Goal: Information Seeking & Learning: Learn about a topic

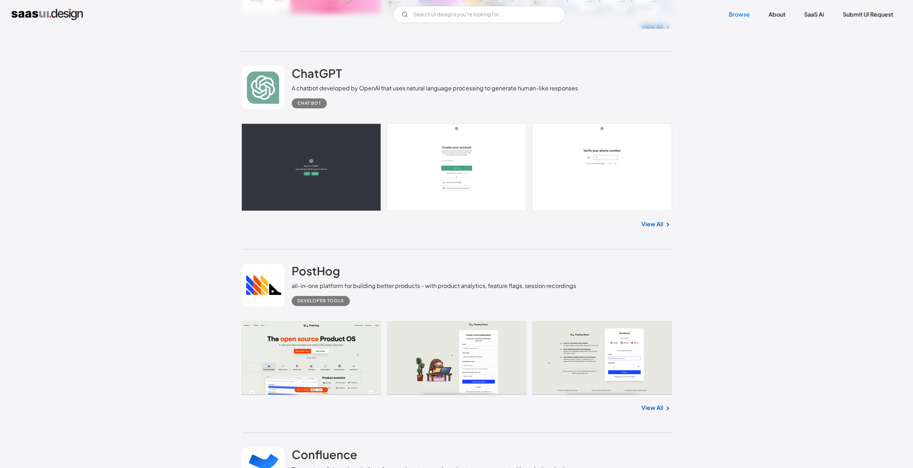
scroll to position [669, 0]
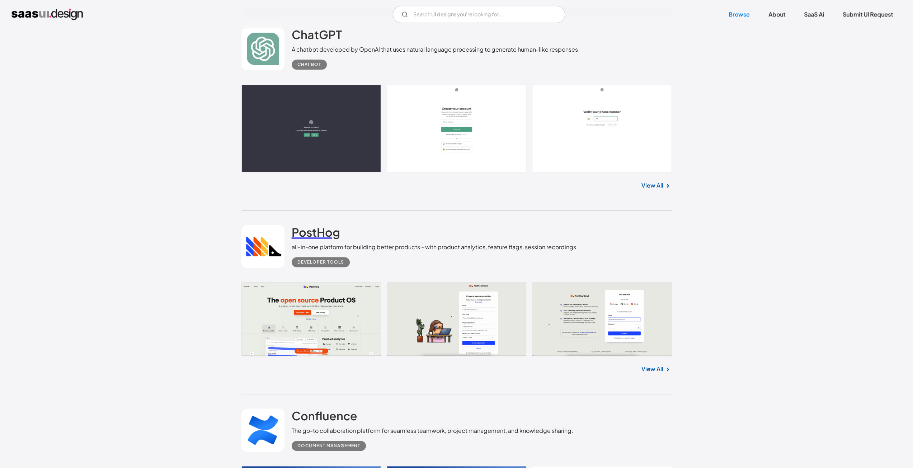
click at [307, 233] on h2 "PostHog" at bounding box center [316, 232] width 48 height 14
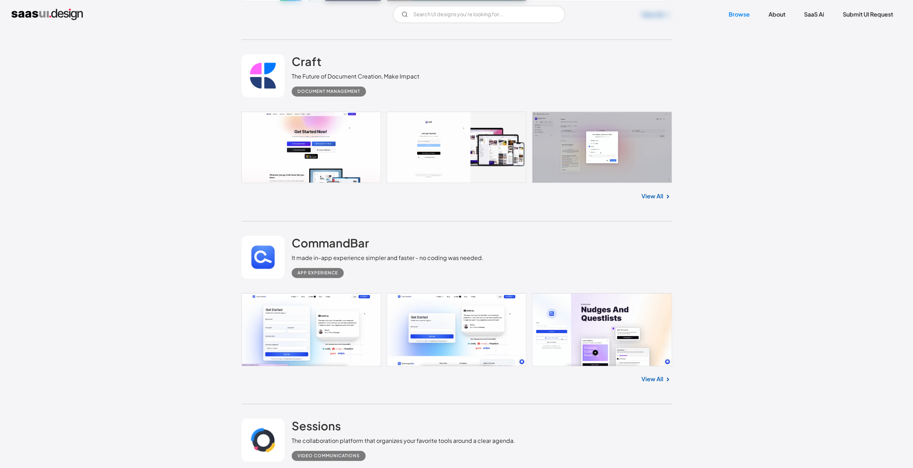
scroll to position [16811, 0]
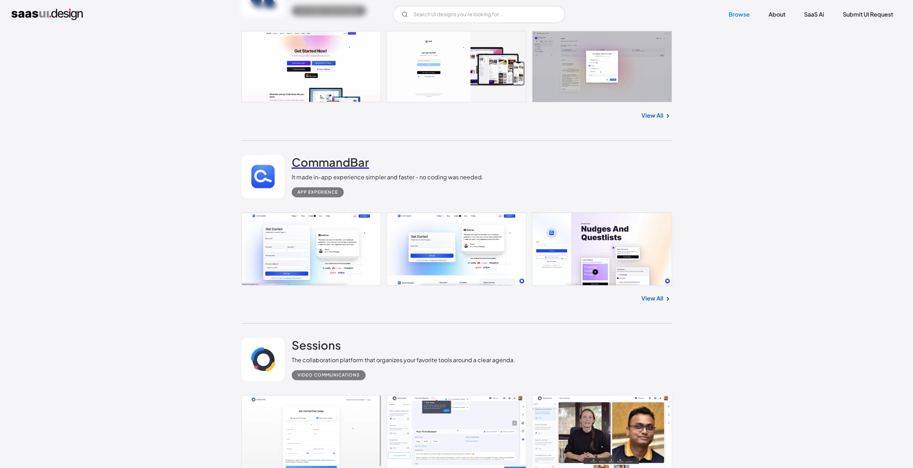
click at [310, 166] on h2 "CommandBar" at bounding box center [330, 162] width 77 height 14
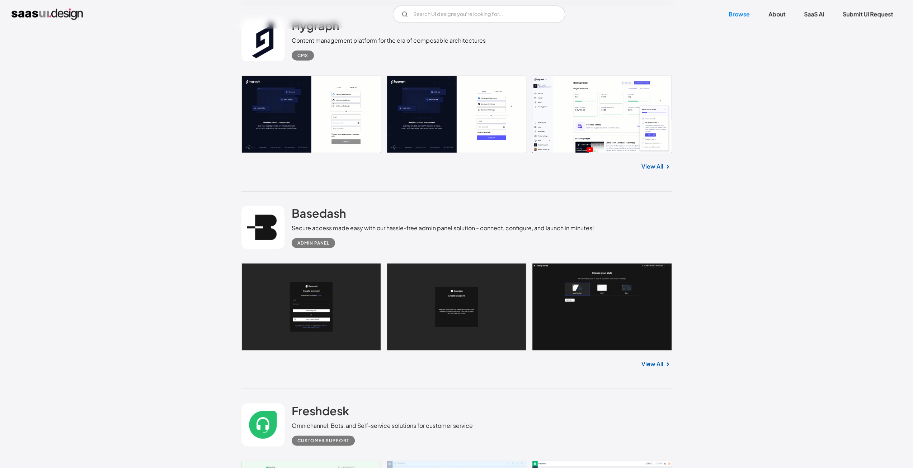
scroll to position [18234, 0]
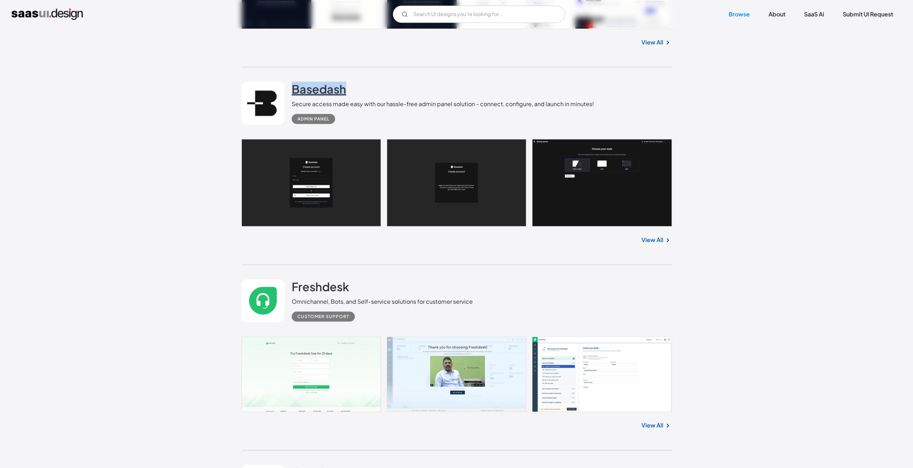
drag, startPoint x: 350, startPoint y: 89, endPoint x: 293, endPoint y: 86, distance: 57.4
click at [293, 86] on div "Basedash Secure access made easy with our hassle-free admin panel solution - co…" at bounding box center [443, 103] width 302 height 42
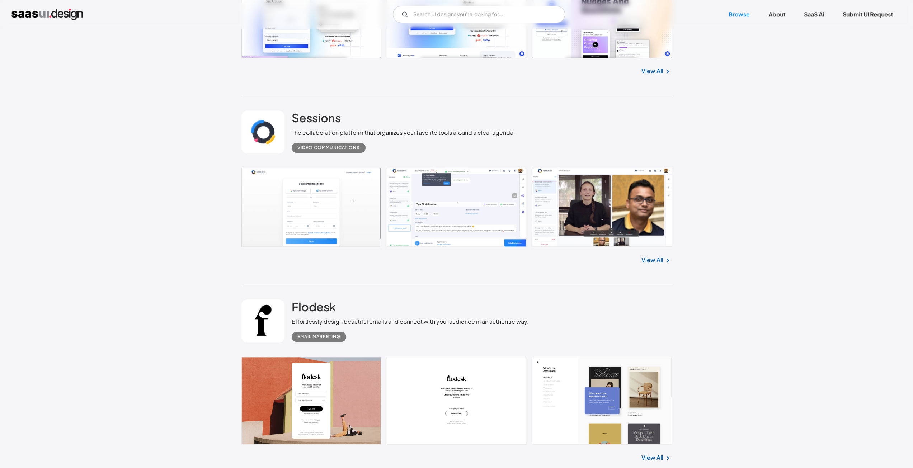
scroll to position [17118, 0]
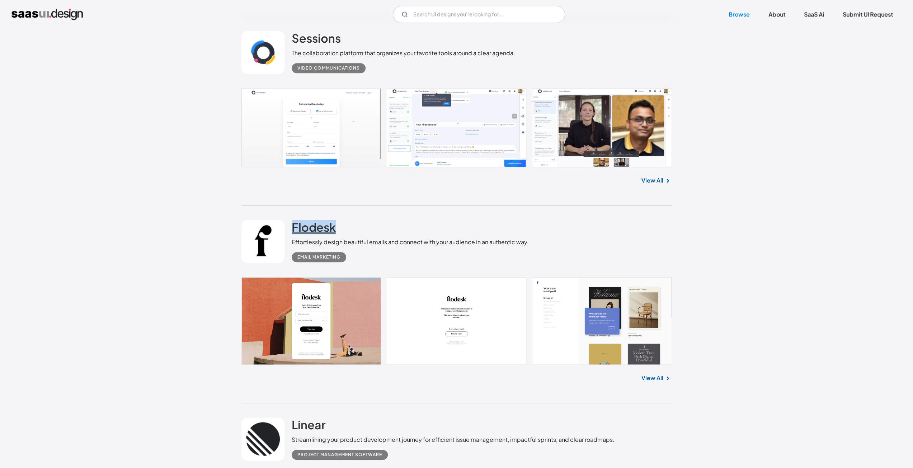
drag, startPoint x: 343, startPoint y: 225, endPoint x: 292, endPoint y: 223, distance: 51.3
click at [292, 223] on div "Flodesk Effortlessly design beautiful emails and connect with your audience in …" at bounding box center [410, 241] width 237 height 42
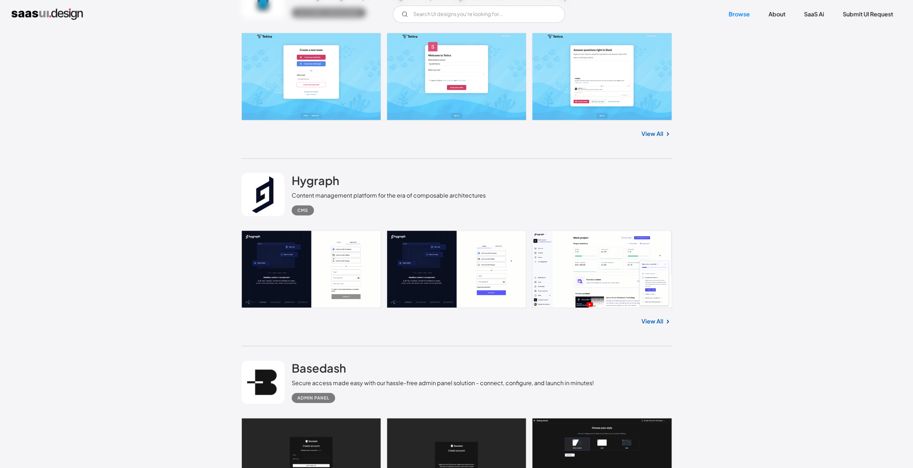
scroll to position [18039, 0]
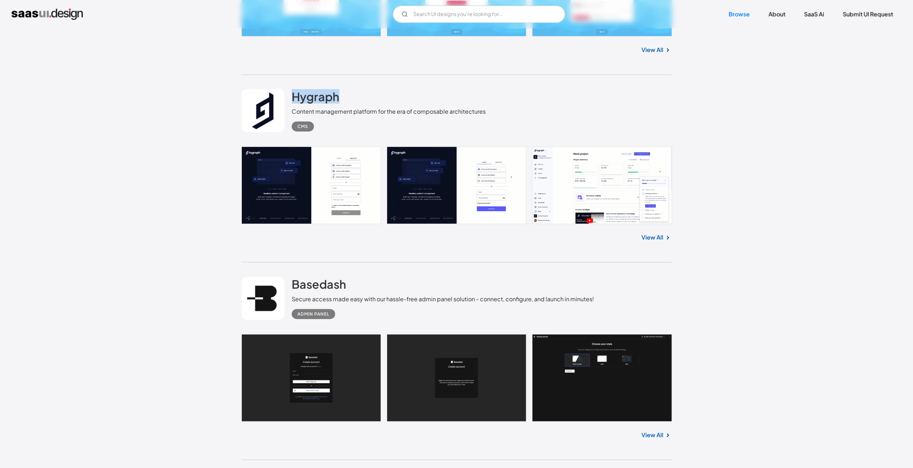
drag, startPoint x: 287, startPoint y: 85, endPoint x: 393, endPoint y: 96, distance: 106.7
click at [357, 95] on div "Hygraph Content management platform for the era of composable architectures CMS" at bounding box center [456, 111] width 430 height 72
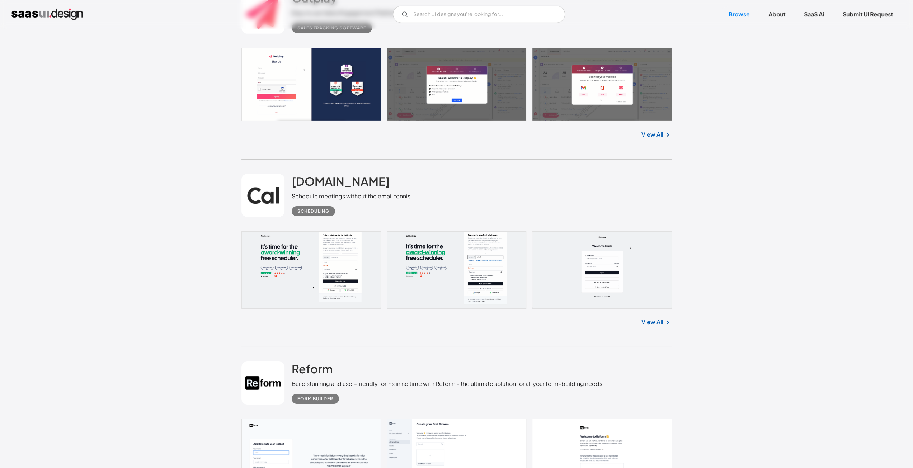
scroll to position [18876, 0]
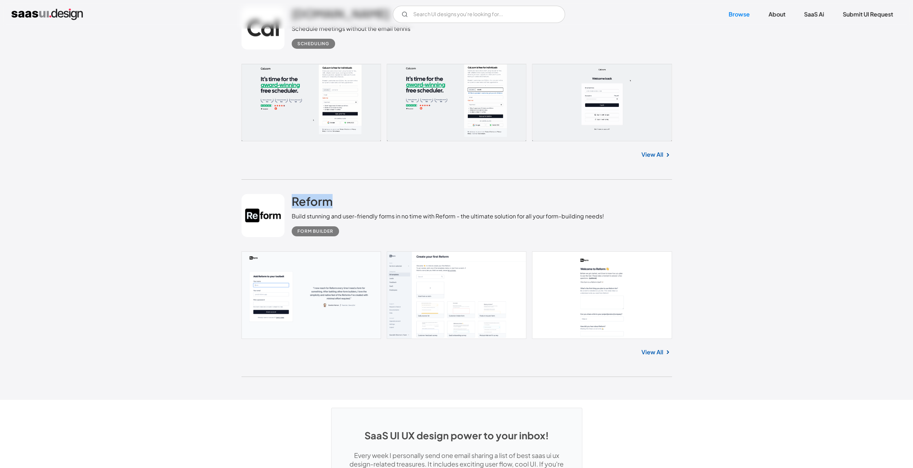
drag, startPoint x: 284, startPoint y: 189, endPoint x: 339, endPoint y: 199, distance: 55.4
click at [339, 199] on div "Reform Build stunning and user-friendly forms in no time with Reform - the ulti…" at bounding box center [456, 216] width 430 height 72
click at [476, 218] on div "Build stunning and user-friendly forms in no time with Reform - the ultimate so…" at bounding box center [448, 216] width 312 height 9
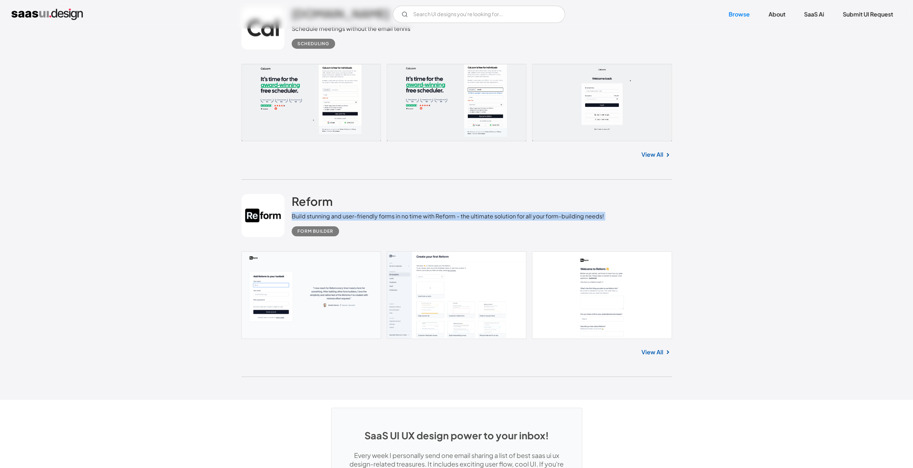
click at [476, 218] on div "Build stunning and user-friendly forms in no time with Reform - the ultimate so…" at bounding box center [448, 216] width 312 height 9
copy div "Build stunning and user-friendly forms in no time with Reform - the ultimate so…"
click at [492, 229] on div "Form Builder" at bounding box center [448, 229] width 312 height 16
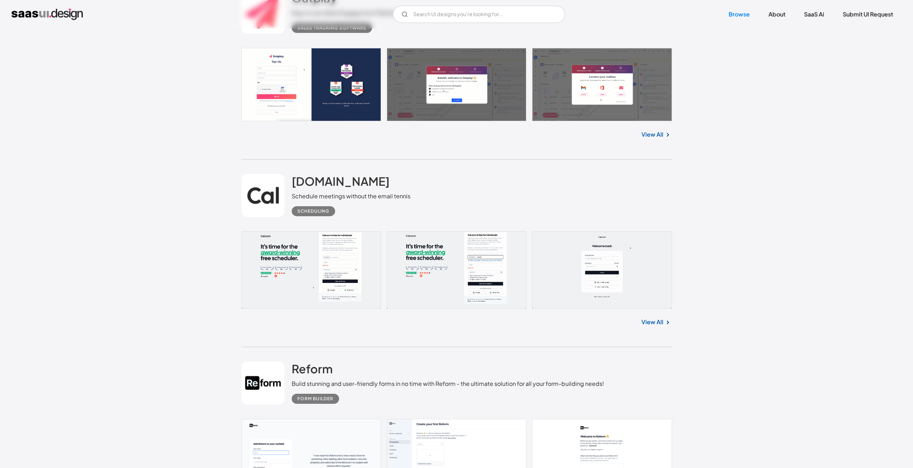
click at [384, 195] on div "Schedule meetings without the email tennis" at bounding box center [351, 196] width 119 height 9
copy div "Schedule meetings without the email tennis"
click at [393, 198] on div "Schedule meetings without the email tennis" at bounding box center [351, 196] width 119 height 9
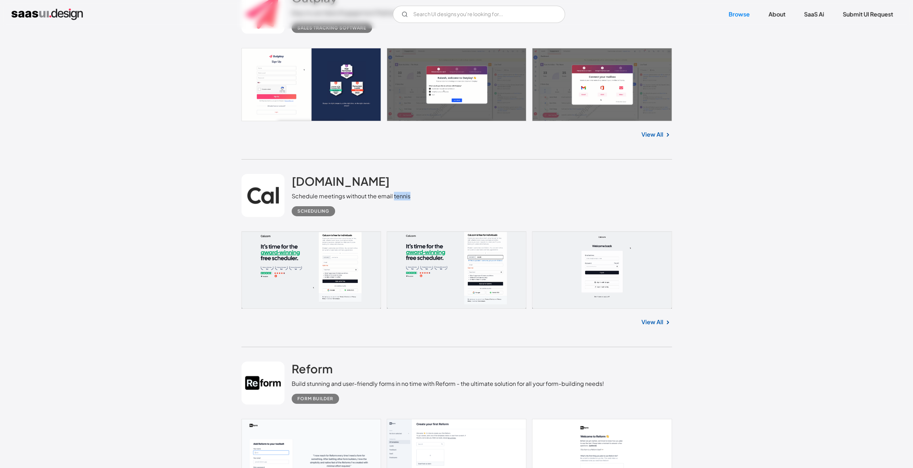
click at [393, 198] on div "Schedule meetings without the email tennis" at bounding box center [351, 196] width 119 height 9
click at [390, 198] on div "Schedule meetings without the email tennis" at bounding box center [351, 196] width 119 height 9
click at [401, 205] on div "Scheduling" at bounding box center [351, 208] width 119 height 16
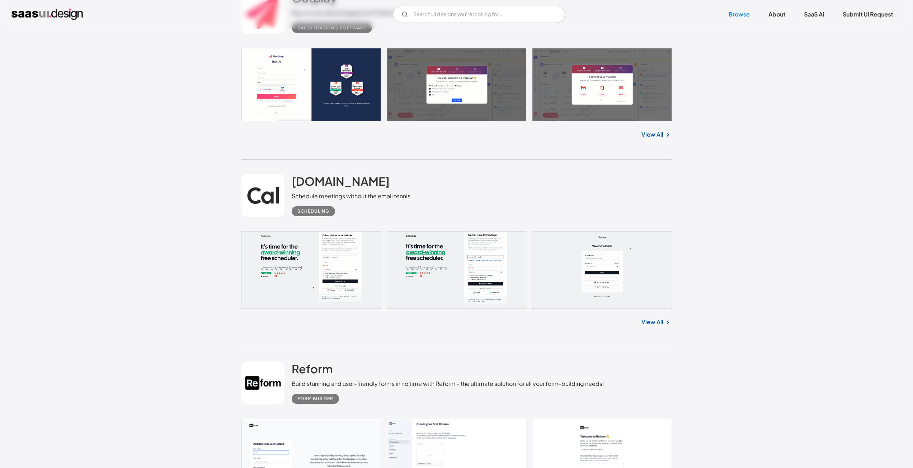
click at [399, 199] on div "Schedule meetings without the email tennis" at bounding box center [351, 196] width 119 height 9
copy div "Schedule meetings without the email tennis"
click at [402, 206] on div "Scheduling" at bounding box center [351, 208] width 119 height 16
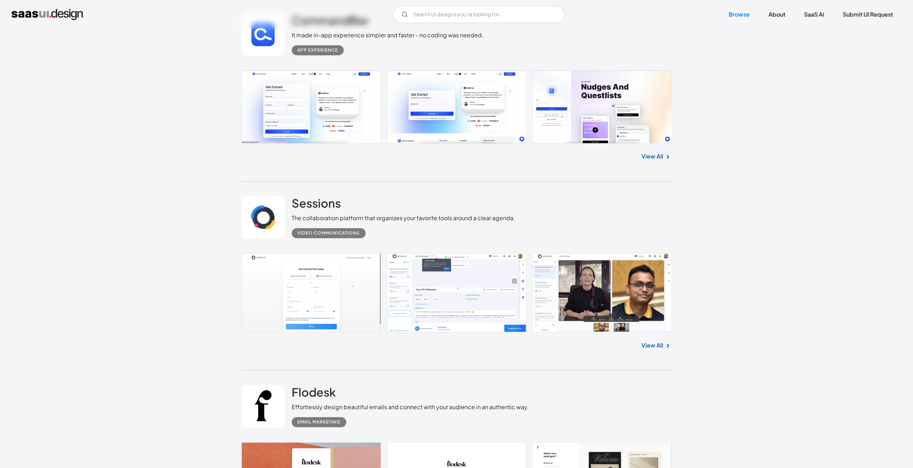
scroll to position [16951, 0]
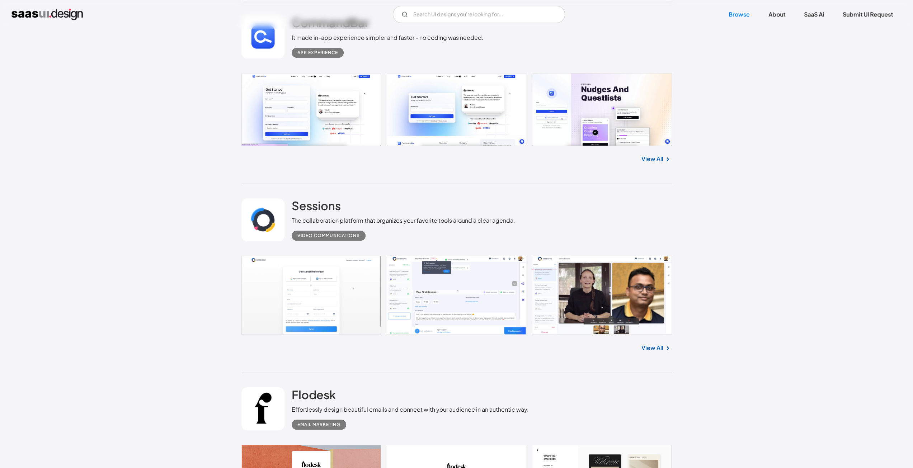
click at [435, 220] on div "The collaboration platform that organizes your favorite tools around a clear ag…" at bounding box center [403, 220] width 223 height 9
copy div "The collaboration platform that organizes your favorite tools around a clear ag…"
click at [449, 221] on div "The collaboration platform that organizes your favorite tools around a clear ag…" at bounding box center [403, 220] width 223 height 9
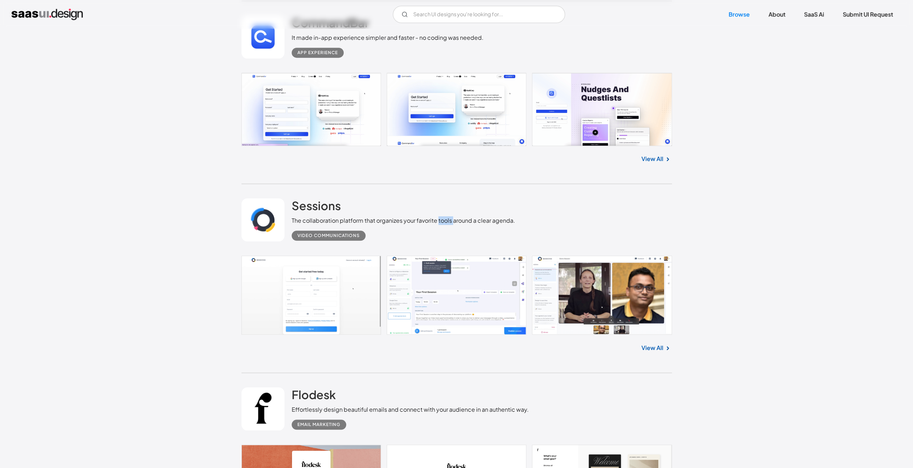
click at [449, 221] on div "The collaboration platform that organizes your favorite tools around a clear ag…" at bounding box center [403, 220] width 223 height 9
click at [453, 228] on div "Video Communications" at bounding box center [403, 233] width 223 height 16
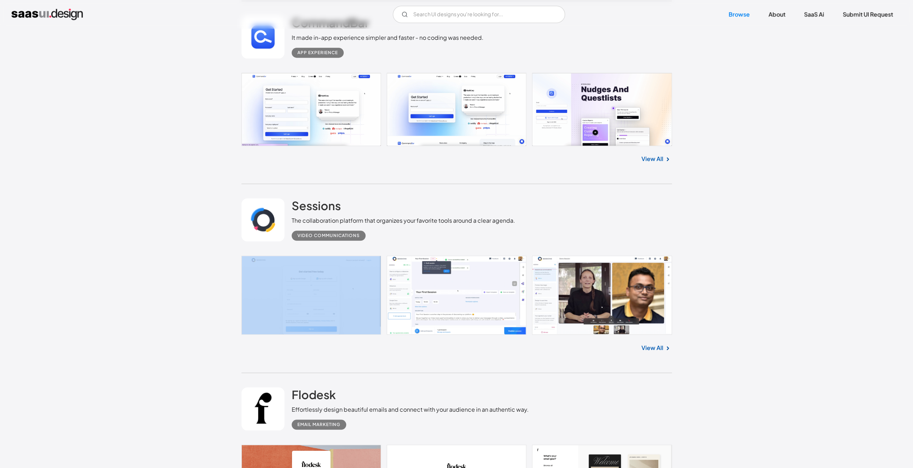
click at [453, 228] on div "Video Communications" at bounding box center [403, 233] width 223 height 16
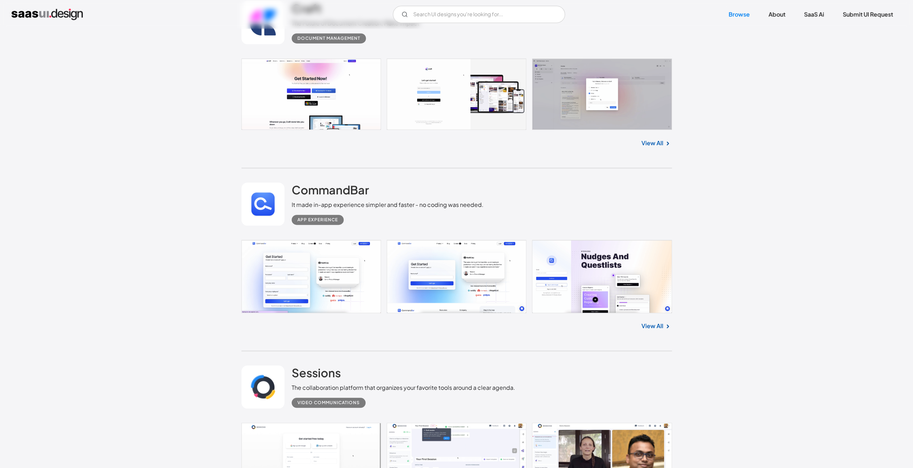
click at [441, 205] on div "It made in-app experience simpler and faster - no coding was needed." at bounding box center [388, 204] width 192 height 9
copy div "It made in-app experience simpler and faster - no coding was needed."
click at [442, 208] on div "It made in-app experience simpler and faster - no coding was needed." at bounding box center [388, 204] width 192 height 9
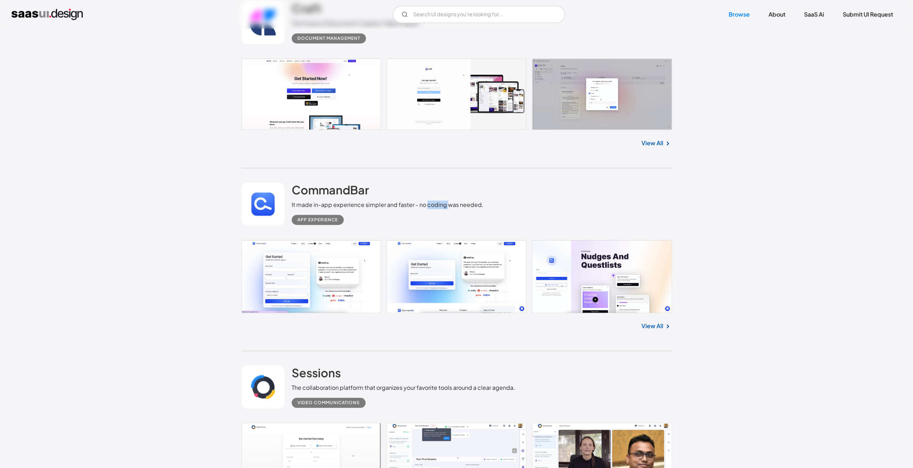
click at [442, 208] on div "It made in-app experience simpler and faster - no coding was needed." at bounding box center [388, 204] width 192 height 9
click at [439, 206] on div "It made in-app experience simpler and faster - no coding was needed." at bounding box center [388, 204] width 192 height 9
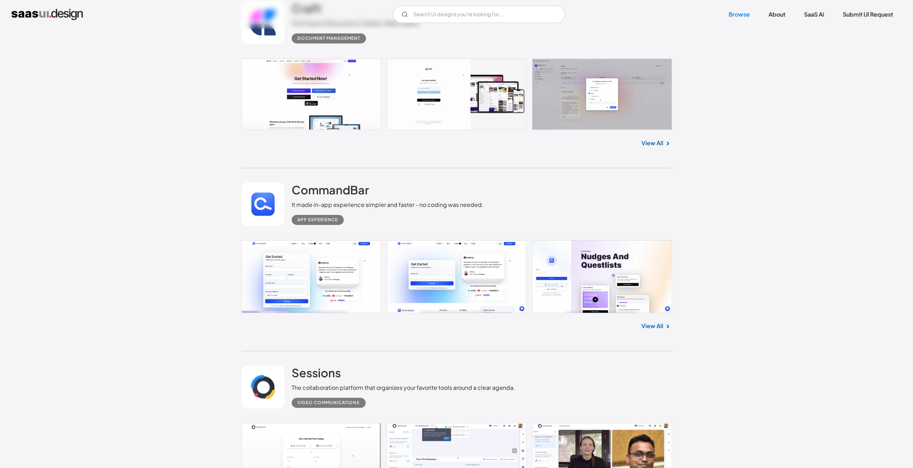
click at [447, 210] on div "App Experience" at bounding box center [388, 217] width 192 height 16
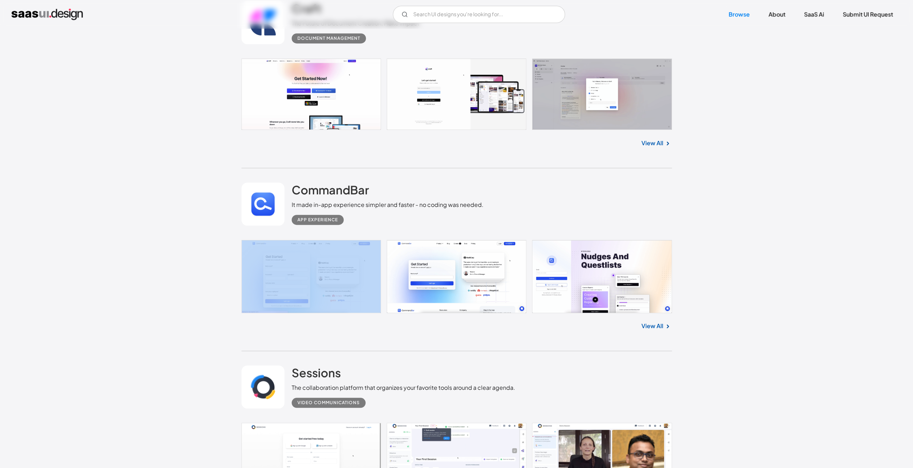
click at [447, 210] on div "App Experience" at bounding box center [388, 217] width 192 height 16
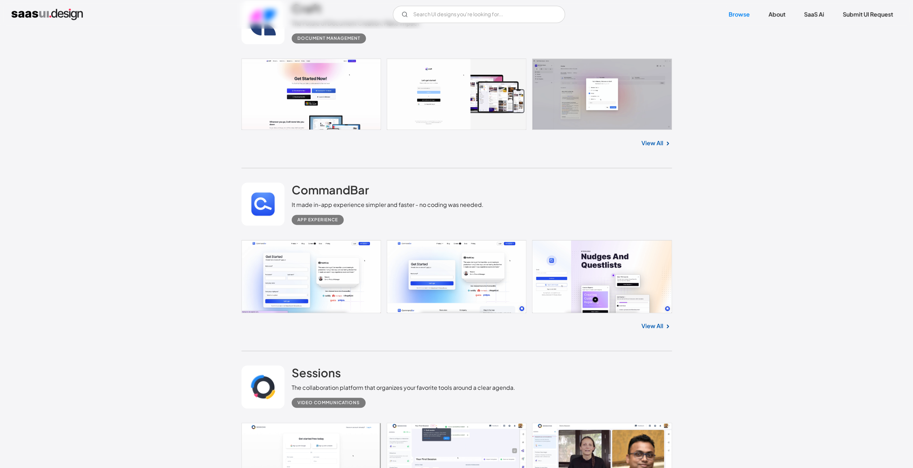
click at [445, 208] on div "It made in-app experience simpler and faster - no coding was needed." at bounding box center [388, 204] width 192 height 9
copy div "It made in-app experience simpler and faster - no coding was needed."
click at [442, 204] on div "It made in-app experience simpler and faster - no coding was needed." at bounding box center [388, 204] width 192 height 9
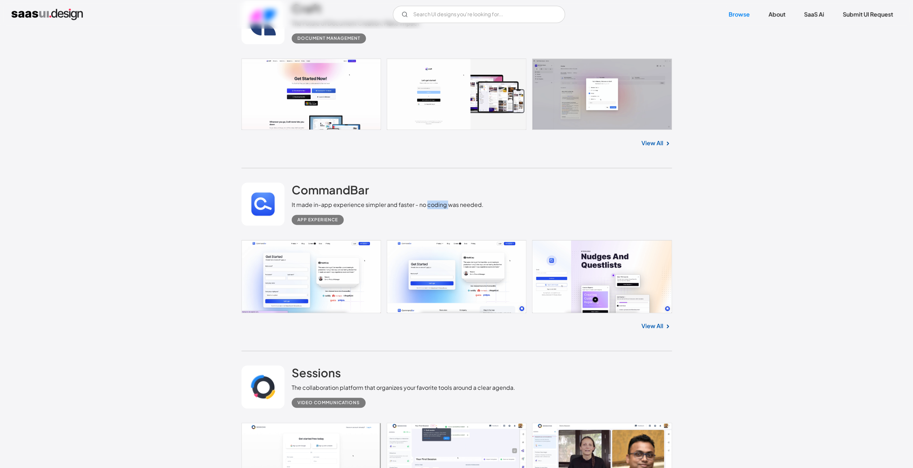
click at [442, 204] on div "It made in-app experience simpler and faster - no coding was needed." at bounding box center [388, 204] width 192 height 9
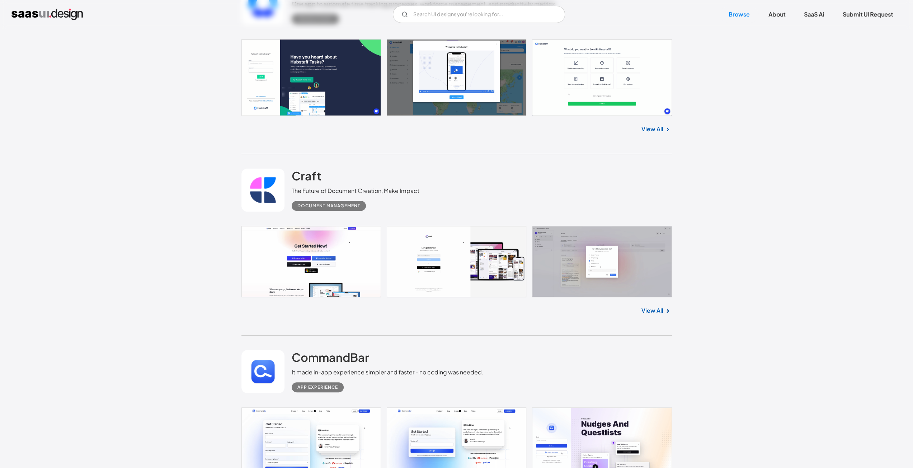
click at [400, 192] on div "The Future of Document Creation, Make Impact" at bounding box center [356, 190] width 128 height 9
copy div "The Future of Document Creation, Make Impact"
click at [407, 195] on div "The Future of Document Creation, Make Impact" at bounding box center [356, 190] width 128 height 9
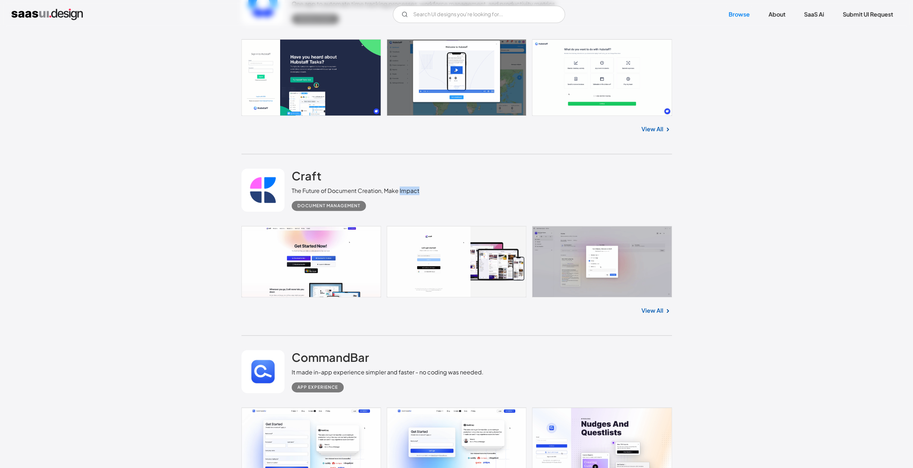
click at [407, 195] on div "The Future of Document Creation, Make Impact" at bounding box center [356, 190] width 128 height 9
click at [435, 191] on div "Craft The Future of Document Creation, Make Impact Document Management" at bounding box center [456, 190] width 430 height 72
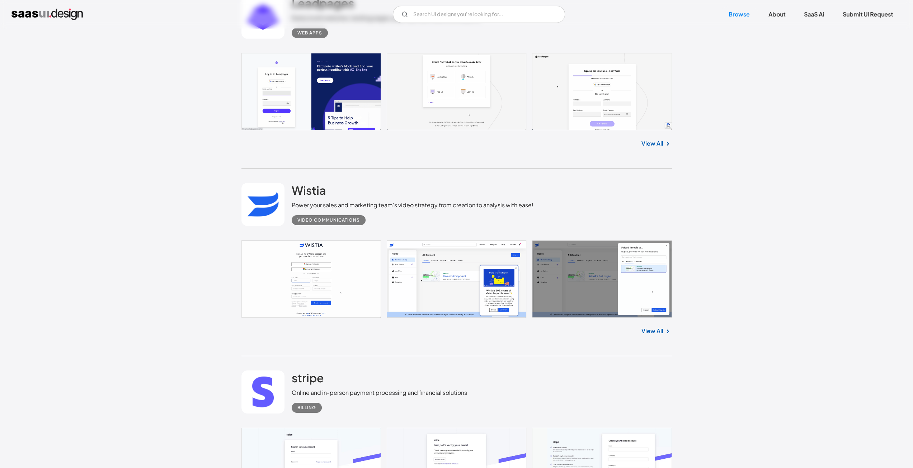
scroll to position [16031, 0]
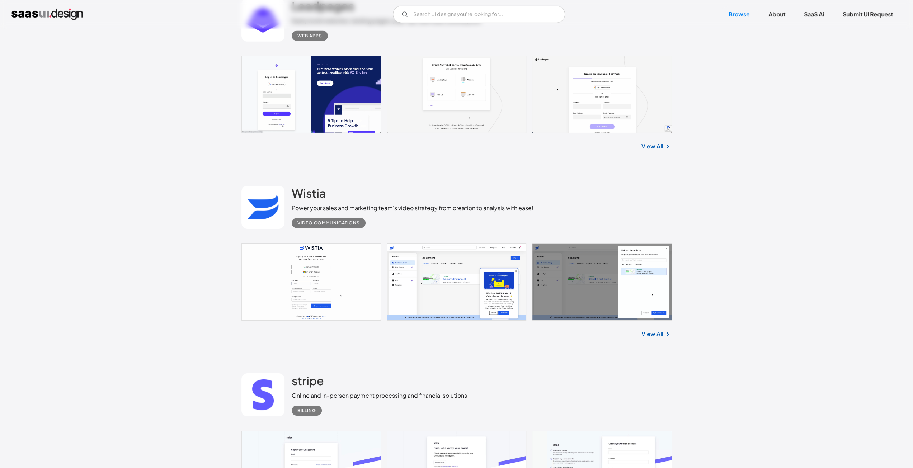
click at [417, 209] on div "Power your sales and marketing team's video strategy from creation to analysis …" at bounding box center [413, 208] width 242 height 9
copy div "Power your sales and marketing team's video strategy from creation to analysis …"
click at [434, 214] on div "Video Communications" at bounding box center [413, 220] width 242 height 16
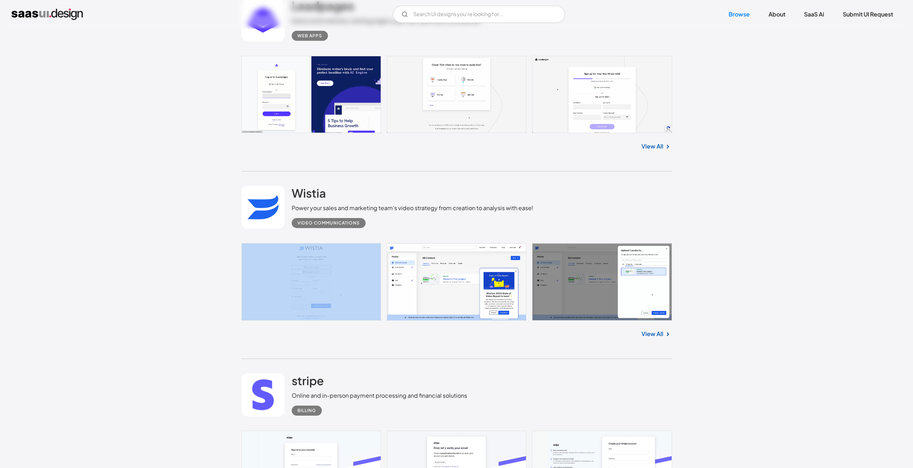
click at [434, 214] on div "Video Communications" at bounding box center [413, 220] width 242 height 16
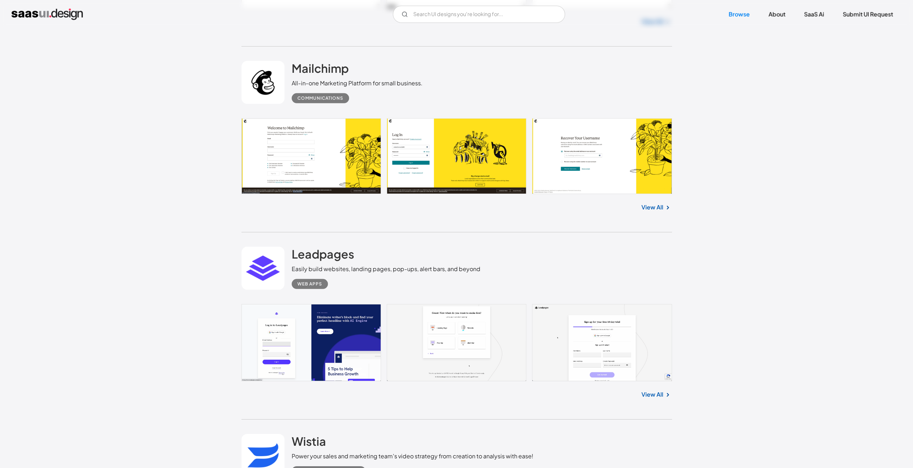
scroll to position [15780, 0]
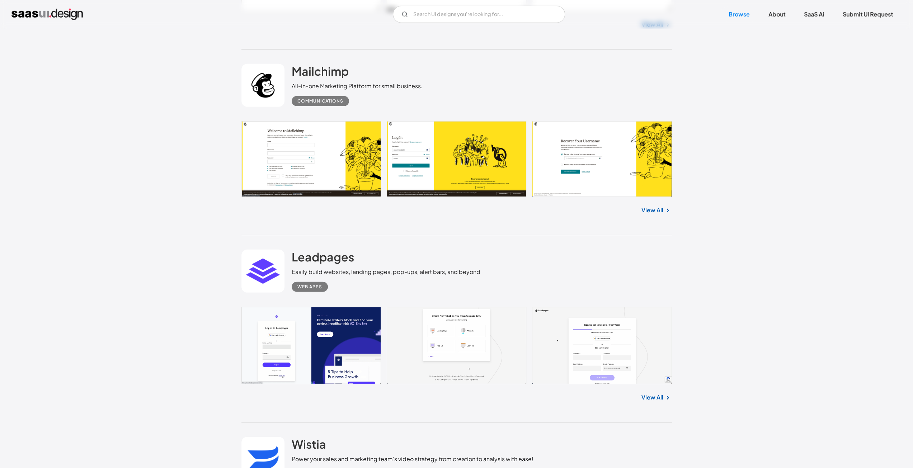
click at [445, 274] on div "Easily build websites, landing pages, pop-ups, alert bars, and beyond" at bounding box center [386, 272] width 189 height 9
copy div "Easily build websites, landing pages, pop-ups, alert bars, and beyond"
click at [446, 263] on div "Leadpages Easily build websites, landing pages, pop-ups, alert bars, and beyond…" at bounding box center [386, 271] width 189 height 42
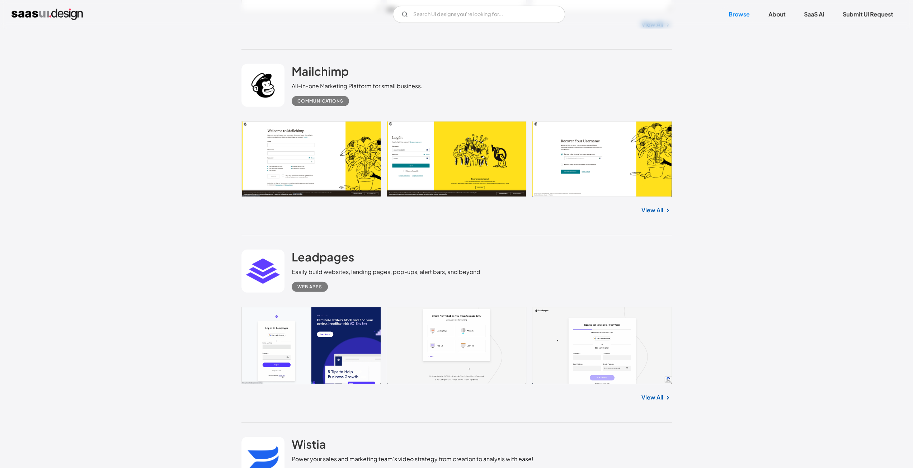
scroll to position [15696, 0]
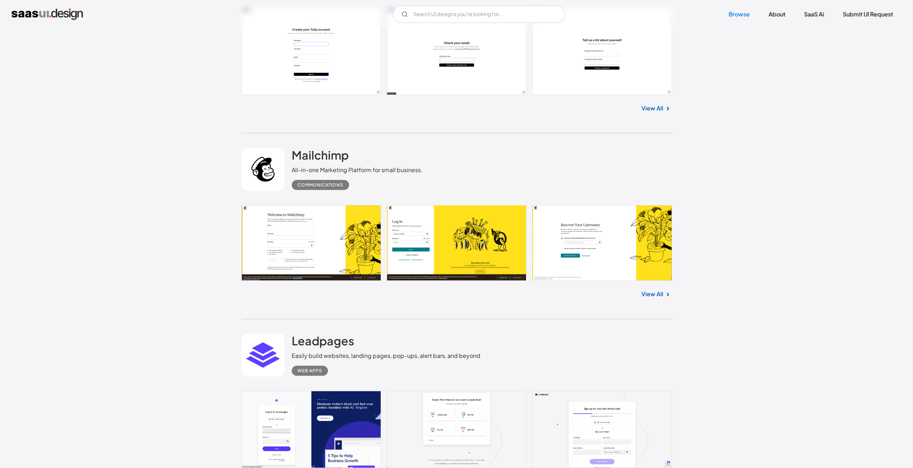
click at [383, 174] on div "All-in-one Marketing Platform for small business." at bounding box center [357, 170] width 131 height 9
copy div "All-in-one Marketing Platform for small business."
click at [394, 174] on div "All-in-one Marketing Platform for small business." at bounding box center [357, 170] width 131 height 9
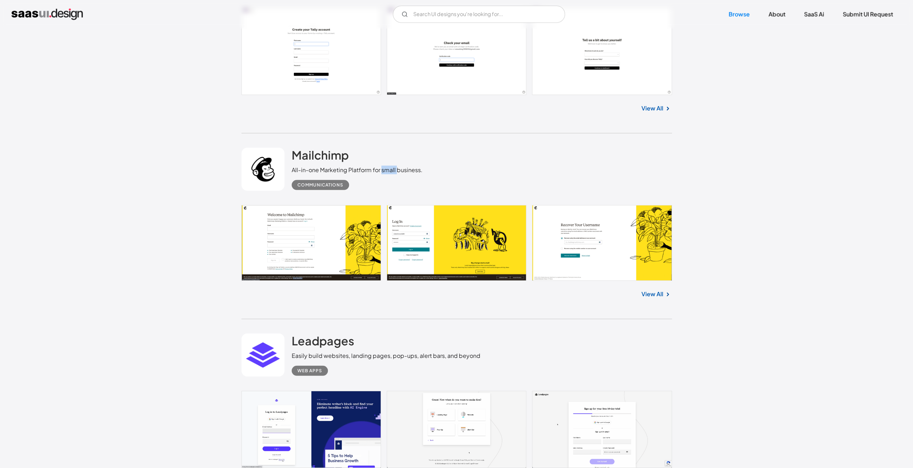
click at [394, 174] on div "All-in-one Marketing Platform for small business." at bounding box center [357, 170] width 131 height 9
click at [388, 168] on div "All-in-one Marketing Platform for small business." at bounding box center [357, 170] width 131 height 9
drag, startPoint x: 465, startPoint y: 182, endPoint x: 450, endPoint y: 189, distance: 17.2
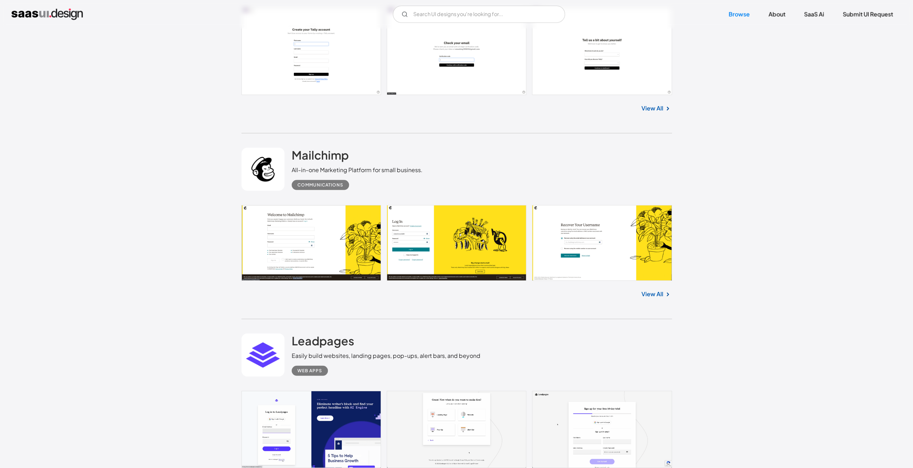
click at [465, 182] on div "Mailchimp All-in-one Marketing Platform for small business. Communications" at bounding box center [456, 169] width 430 height 72
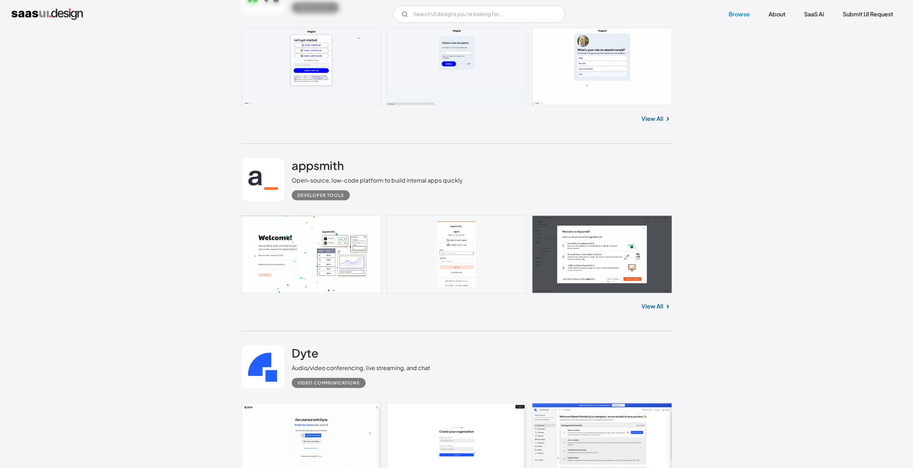
scroll to position [15110, 0]
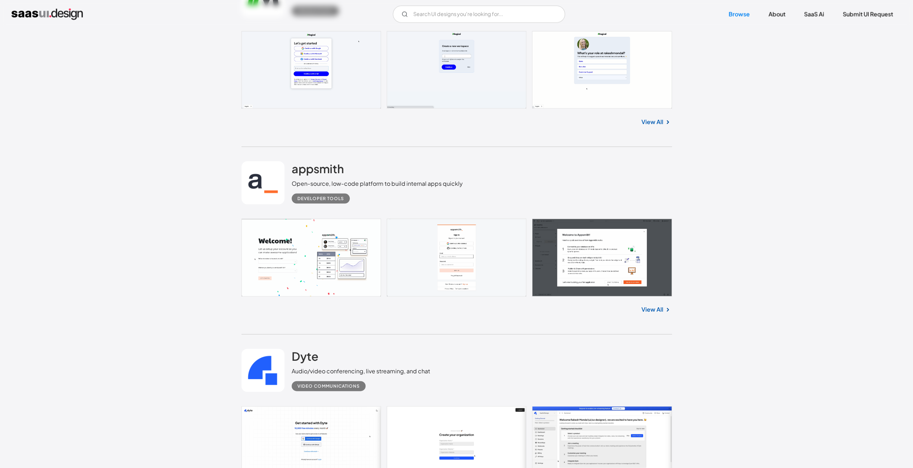
click at [405, 184] on div "Open-source, low-code platform to build internal apps quickly" at bounding box center [377, 183] width 171 height 9
click at [422, 194] on div "Developer tools" at bounding box center [377, 196] width 171 height 16
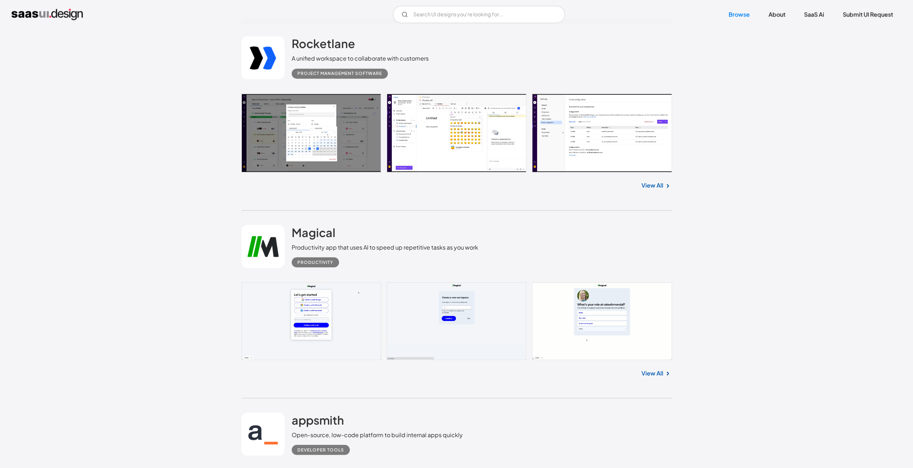
click at [423, 249] on div "Productivity app that uses AI to speed up repetitive tasks as you work" at bounding box center [385, 247] width 186 height 9
click at [436, 250] on div "Productivity app that uses AI to speed up repetitive tasks as you work" at bounding box center [385, 247] width 186 height 9
click at [435, 250] on div "Productivity app that uses AI to speed up repetitive tasks as you work" at bounding box center [385, 247] width 186 height 9
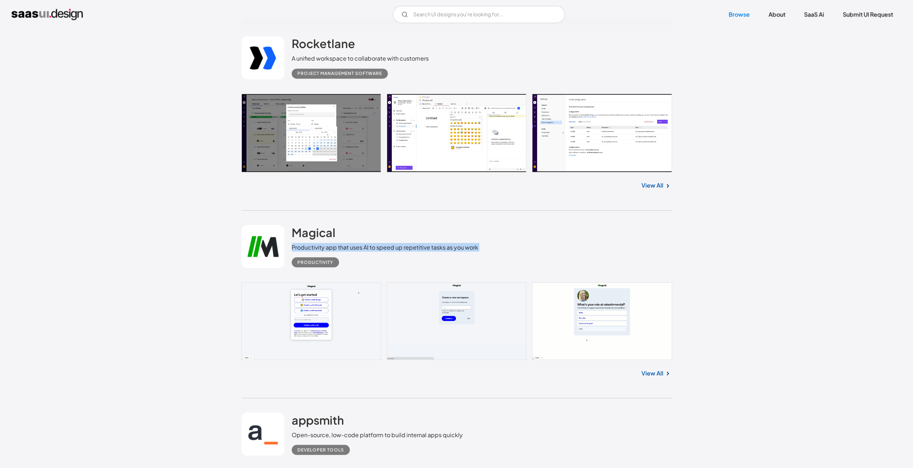
click at [435, 250] on div "Productivity app that uses AI to speed up repetitive tasks as you work" at bounding box center [385, 247] width 186 height 9
click at [443, 255] on div "Productivity" at bounding box center [385, 259] width 186 height 16
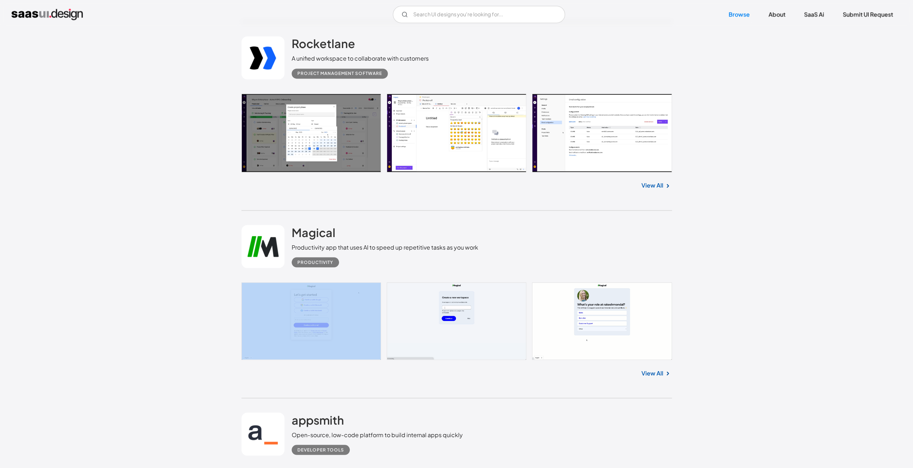
click at [443, 255] on div "Productivity" at bounding box center [385, 259] width 186 height 16
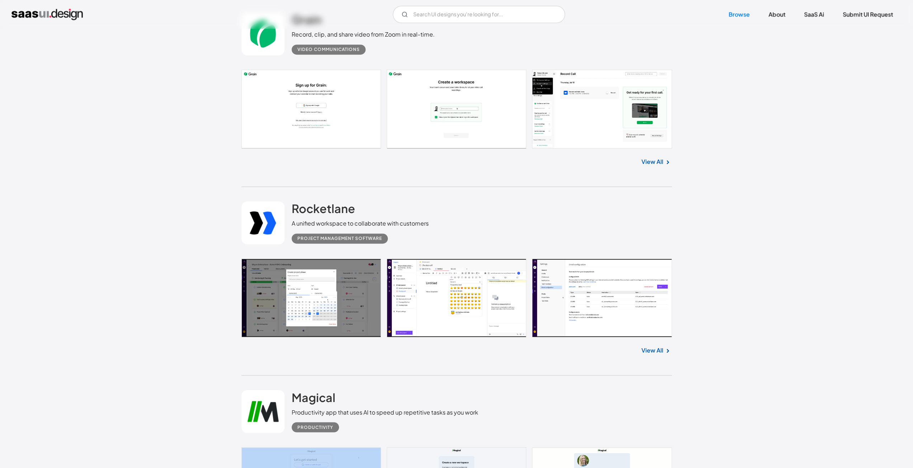
scroll to position [14692, 0]
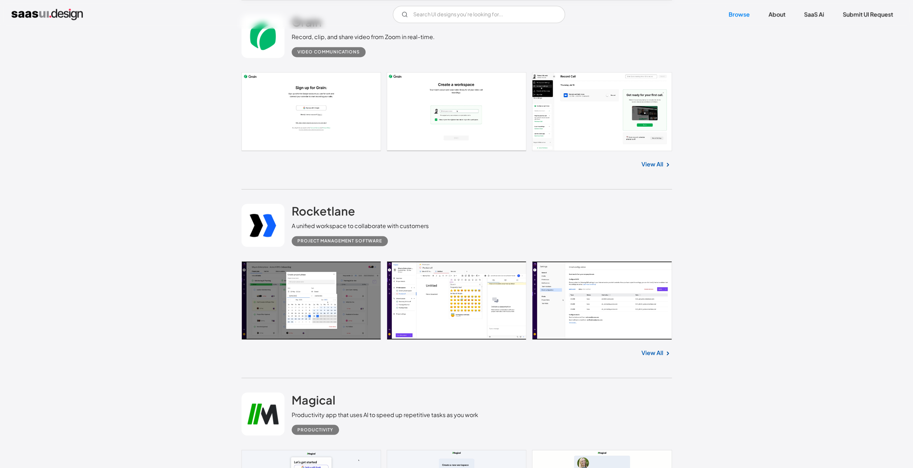
click at [416, 226] on div "A unified workspace to collaborate with customers" at bounding box center [360, 226] width 137 height 9
click at [454, 226] on div "Rocketlane A unified workspace to collaborate with customers Project Management…" at bounding box center [456, 225] width 430 height 72
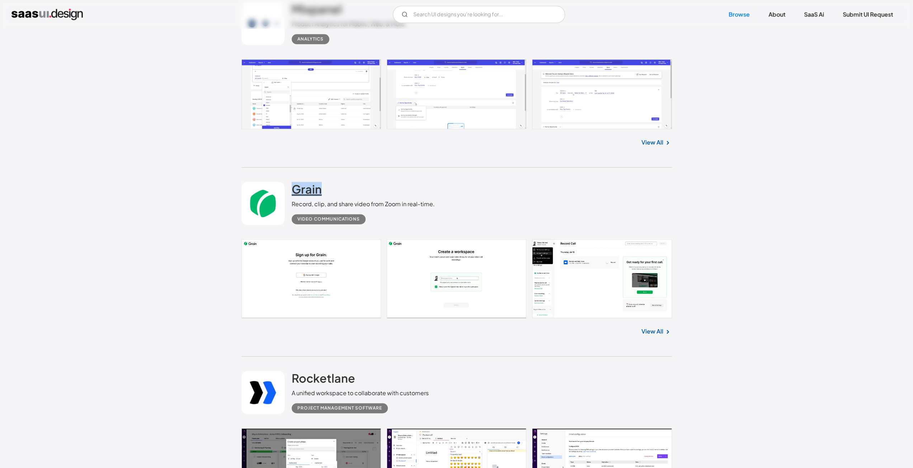
drag, startPoint x: 328, startPoint y: 189, endPoint x: 293, endPoint y: 187, distance: 34.9
click at [293, 187] on div "Grain Record, clip, and share video from Zoom in real-time. Video Communications" at bounding box center [363, 203] width 143 height 42
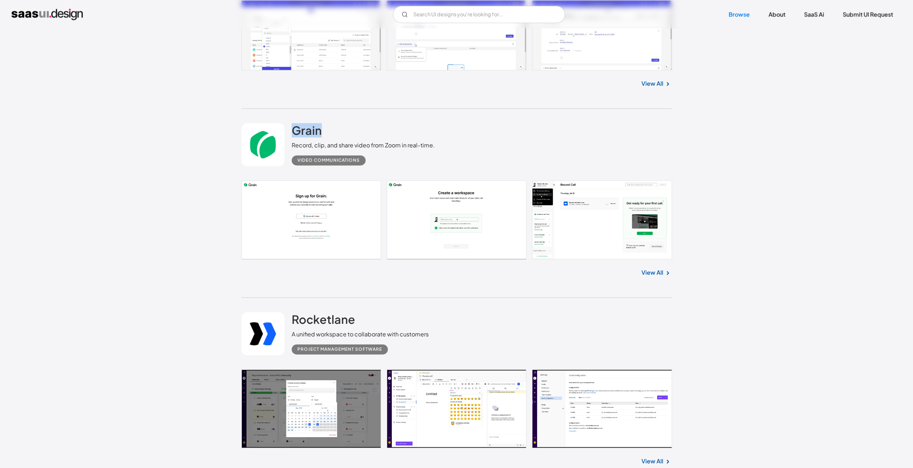
scroll to position [14608, 0]
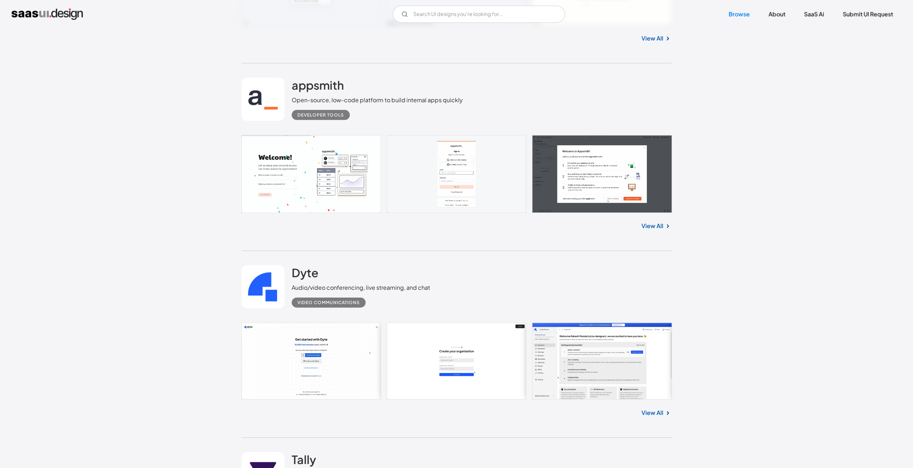
scroll to position [15361, 0]
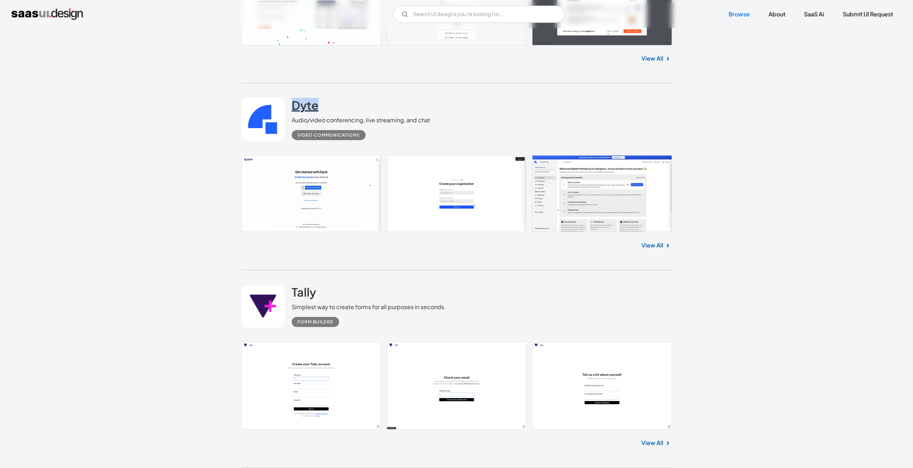
drag, startPoint x: 321, startPoint y: 105, endPoint x: 293, endPoint y: 105, distance: 28.3
click at [293, 105] on div "Dyte Audio/video conferencing, live streaming, and chat Video Communications" at bounding box center [361, 119] width 138 height 42
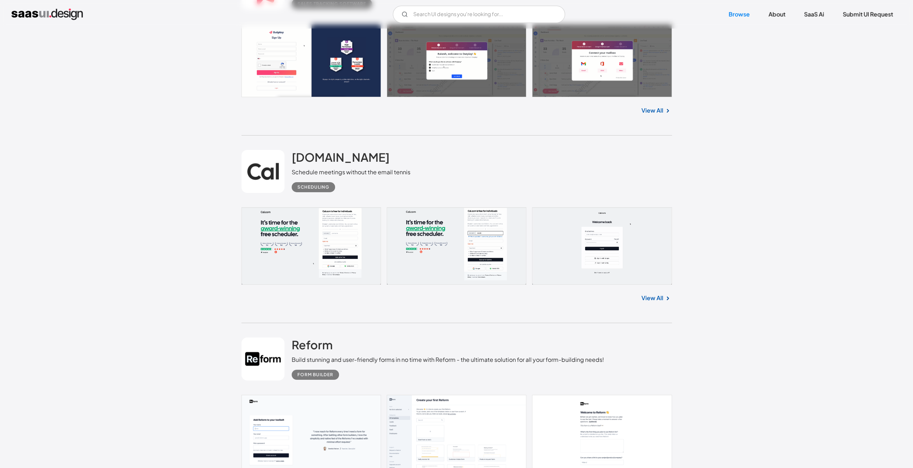
scroll to position [18625, 0]
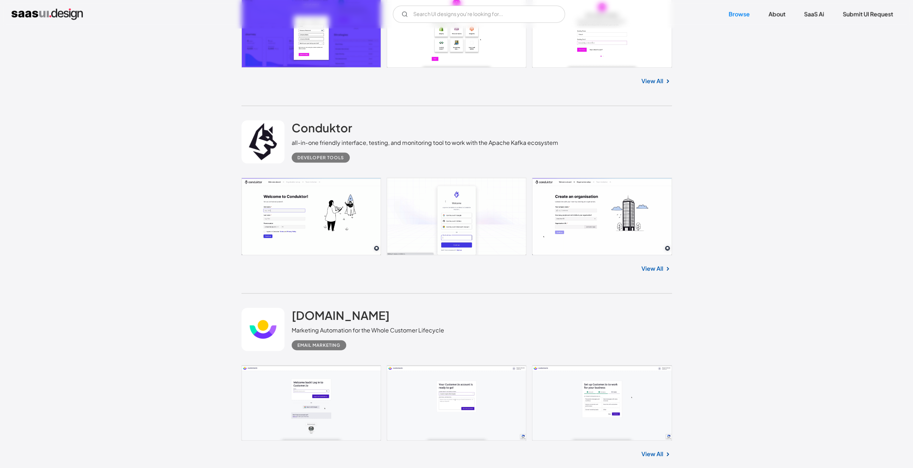
scroll to position [12097, 0]
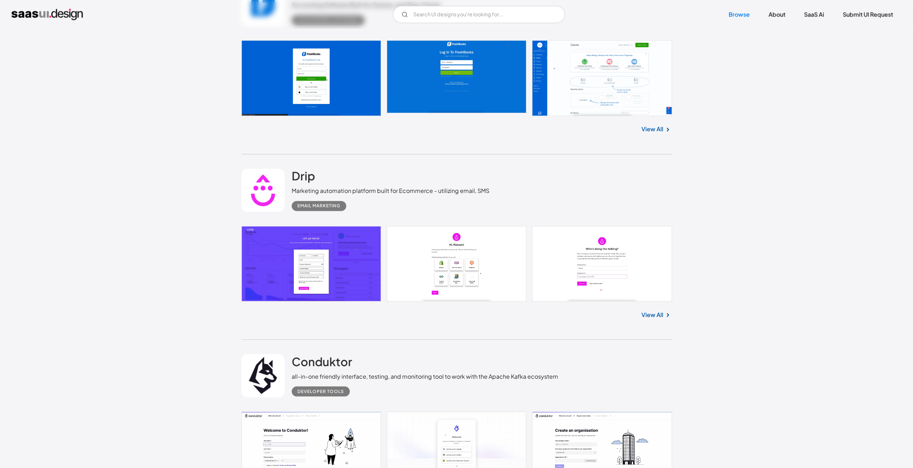
click at [60, 14] on img "home" at bounding box center [46, 14] width 71 height 11
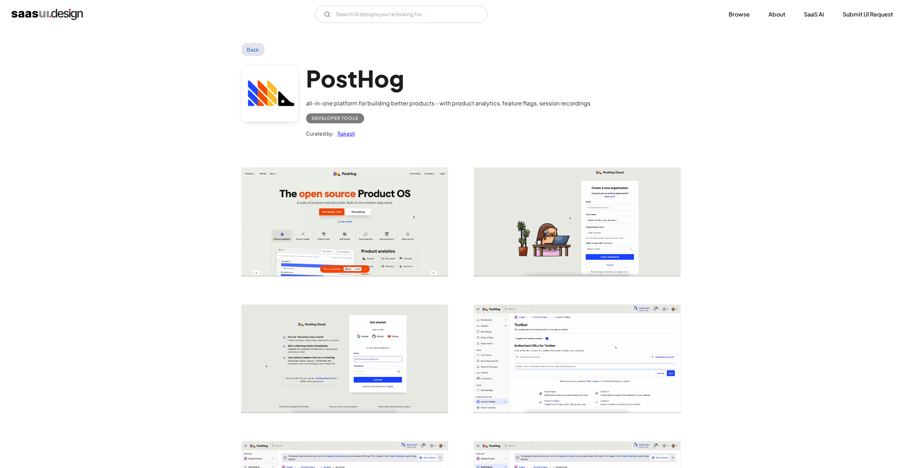
click at [360, 76] on h1 "PostHog" at bounding box center [448, 79] width 284 height 28
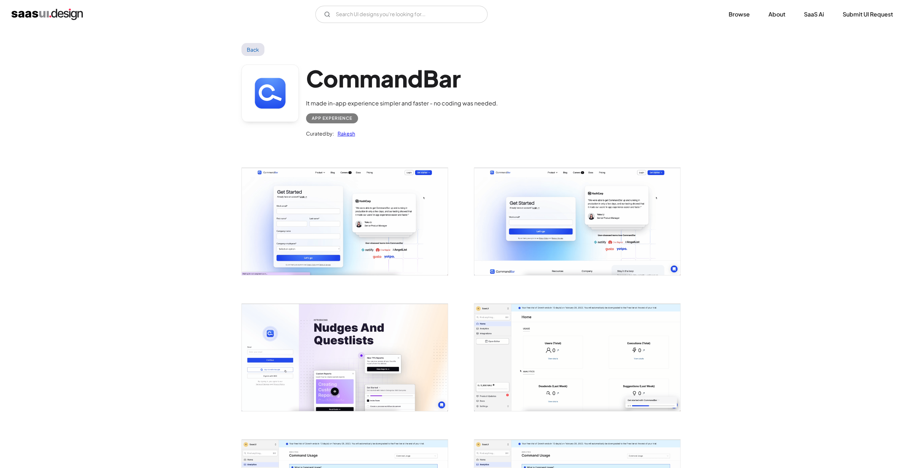
click at [331, 74] on h1 "CommandBar" at bounding box center [402, 79] width 192 height 28
